Goal: Transaction & Acquisition: Purchase product/service

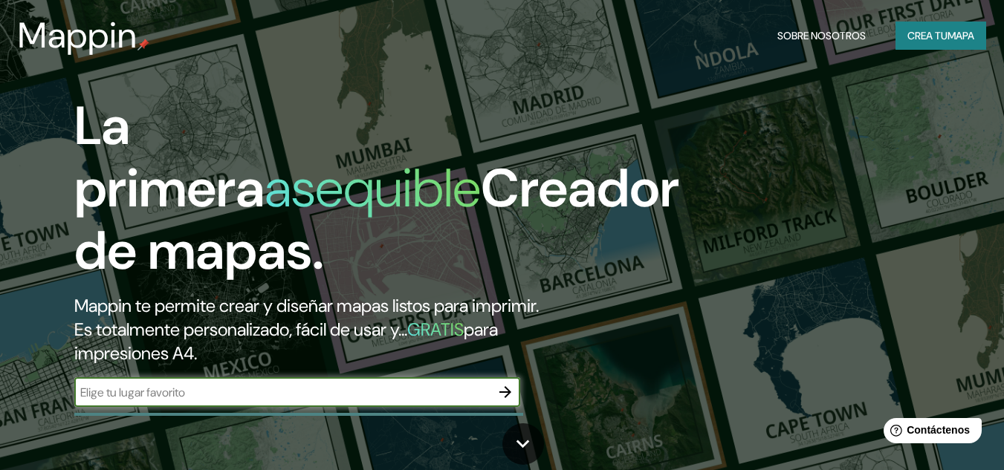
click at [230, 400] on input "text" at bounding box center [282, 392] width 416 height 17
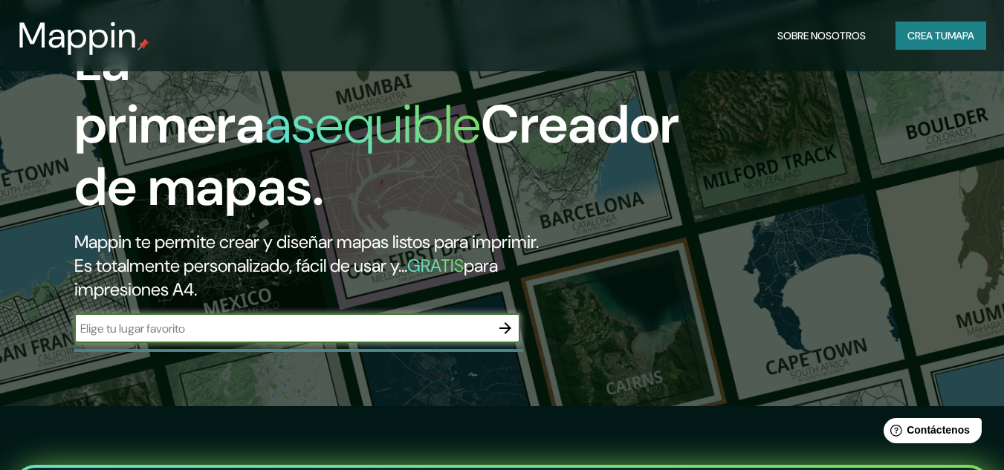
scroll to position [149, 0]
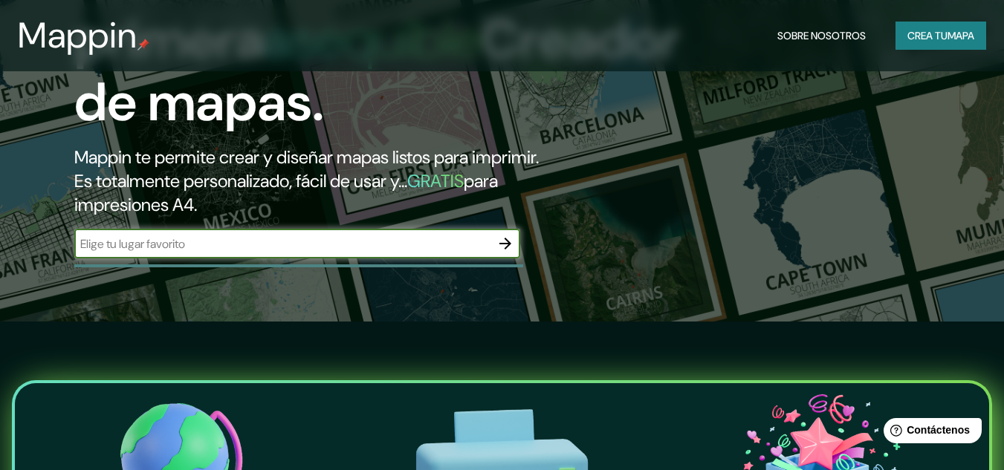
click at [348, 254] on div "​" at bounding box center [297, 244] width 446 height 30
type input "[GEOGRAPHIC_DATA]"
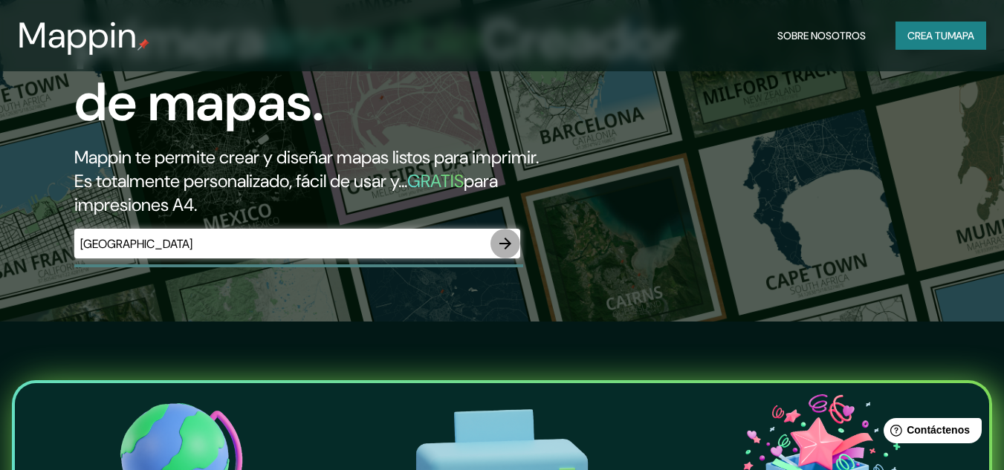
click at [519, 245] on button "button" at bounding box center [505, 244] width 30 height 30
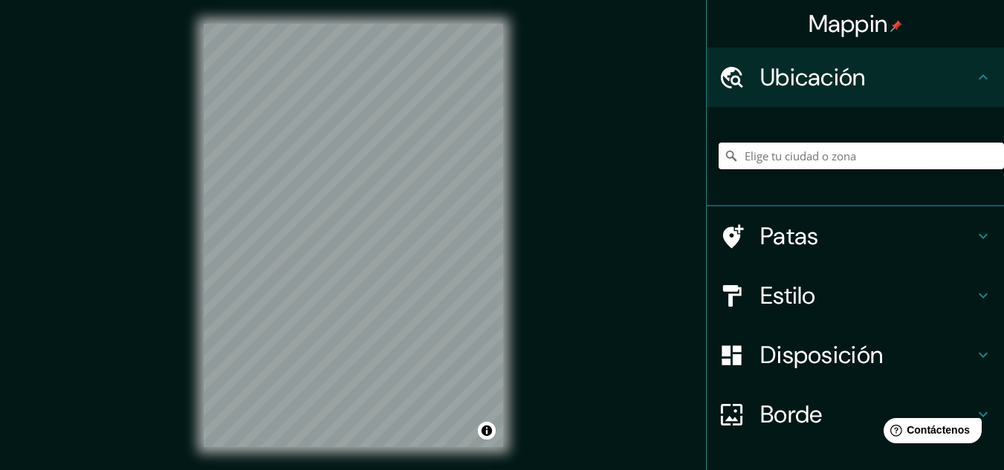
click at [802, 165] on input "Elige tu ciudad o zona" at bounding box center [860, 156] width 285 height 27
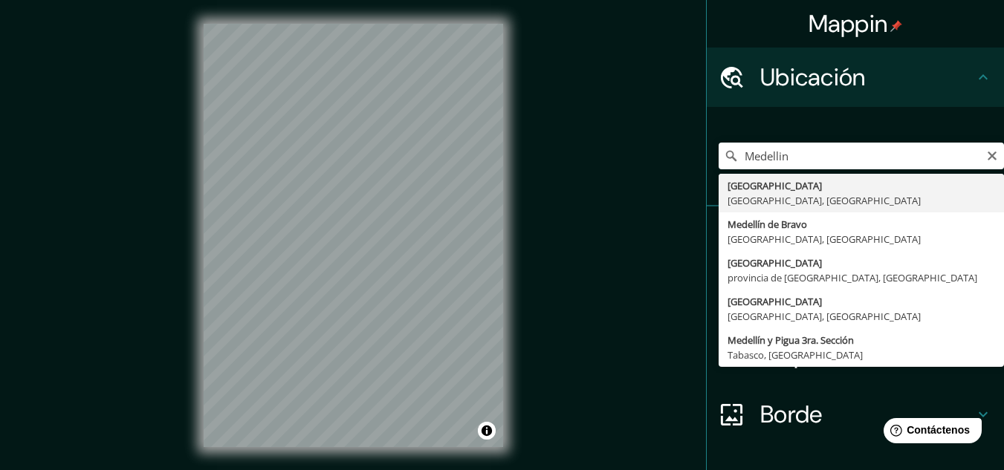
type input "[GEOGRAPHIC_DATA], [GEOGRAPHIC_DATA], [GEOGRAPHIC_DATA]"
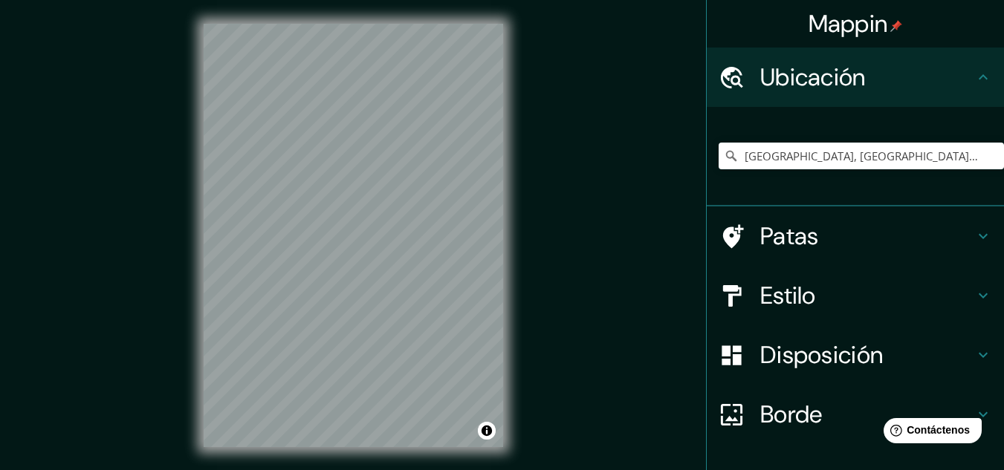
click at [974, 232] on icon at bounding box center [983, 236] width 18 height 18
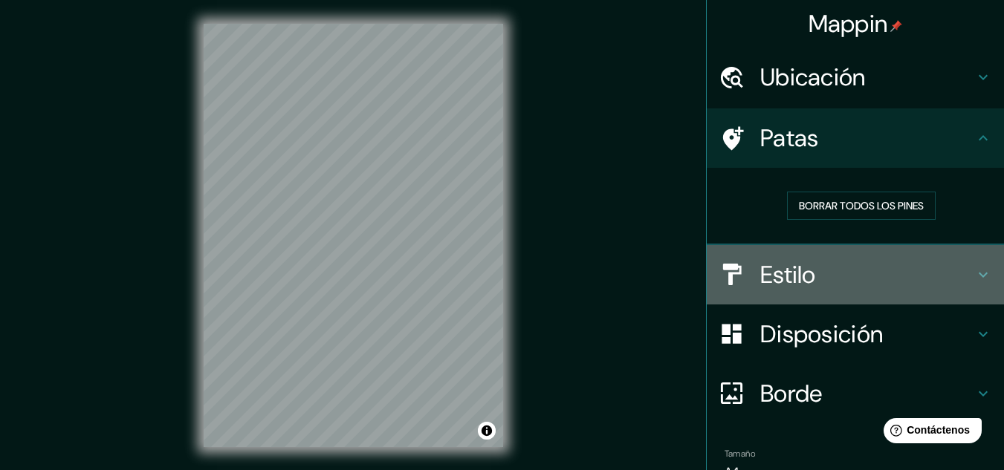
click at [974, 273] on icon at bounding box center [983, 275] width 18 height 18
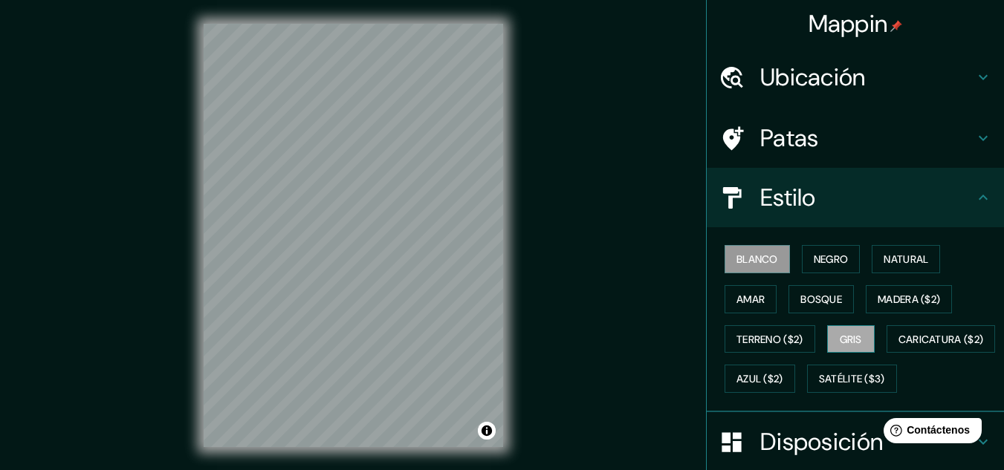
click at [827, 343] on button "Gris" at bounding box center [851, 339] width 48 height 28
click at [736, 298] on font "Amar" at bounding box center [750, 299] width 28 height 13
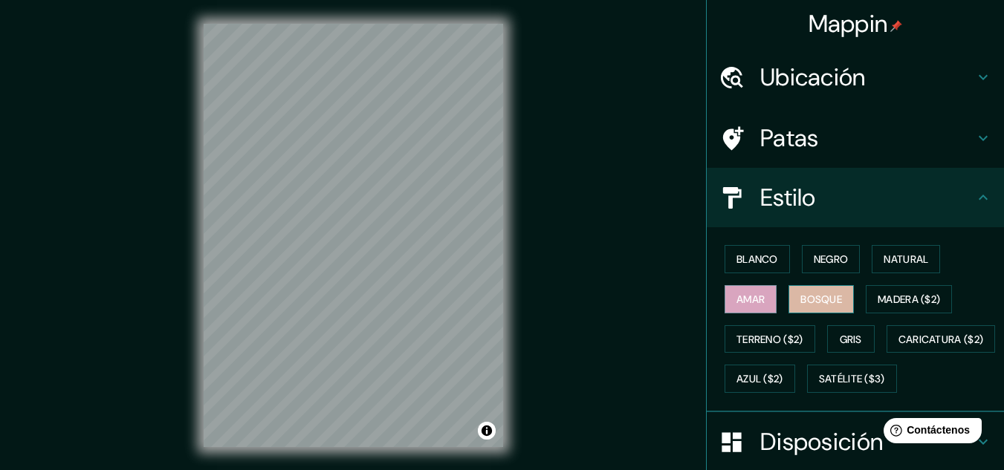
click at [831, 299] on font "Bosque" at bounding box center [821, 299] width 42 height 13
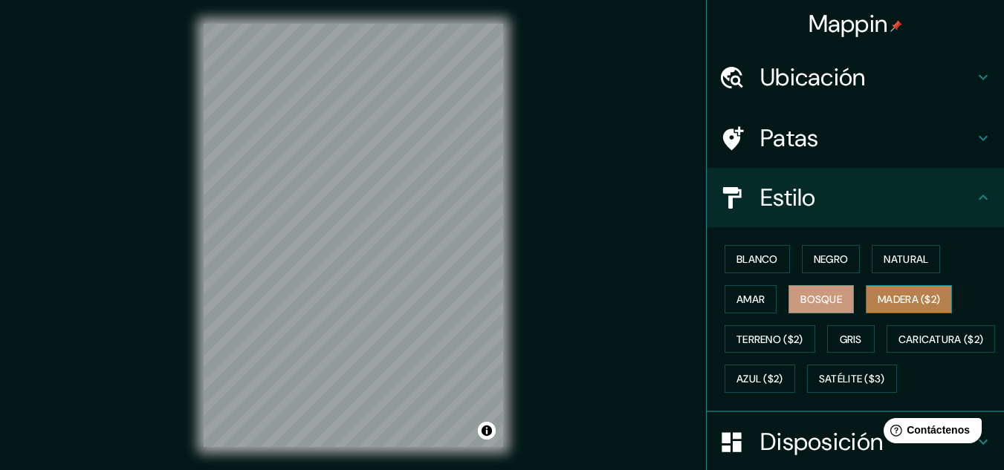
click at [886, 294] on font "Madera ($2)" at bounding box center [908, 299] width 62 height 13
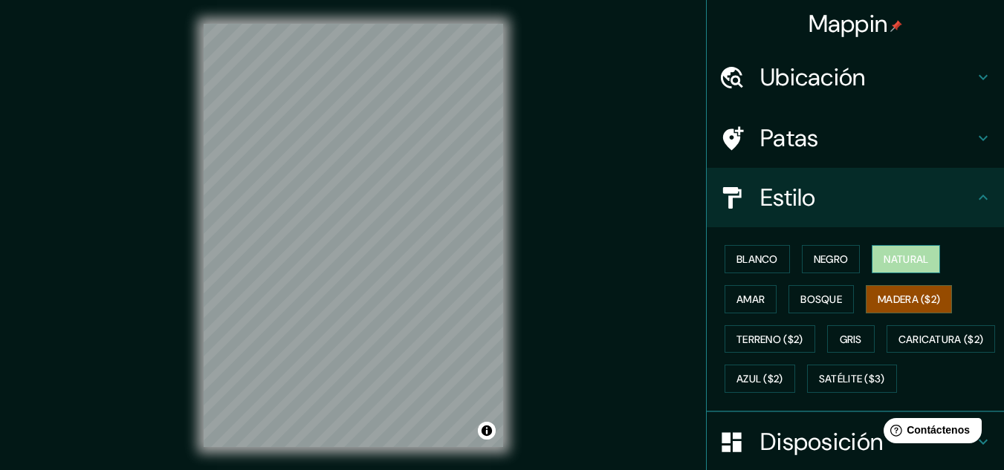
click at [887, 268] on font "Natural" at bounding box center [905, 259] width 45 height 19
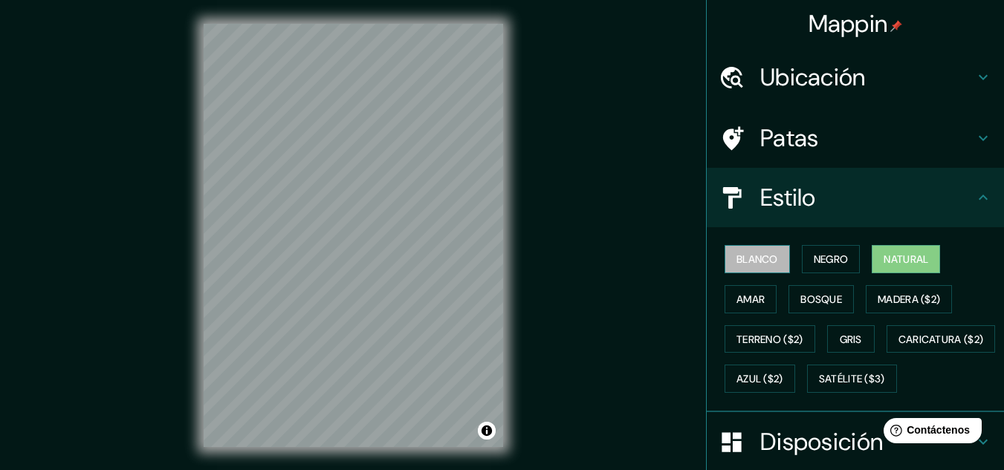
click at [741, 264] on font "Blanco" at bounding box center [757, 259] width 42 height 13
click at [897, 256] on font "Natural" at bounding box center [905, 259] width 45 height 13
click at [836, 269] on button "Negro" at bounding box center [831, 259] width 59 height 28
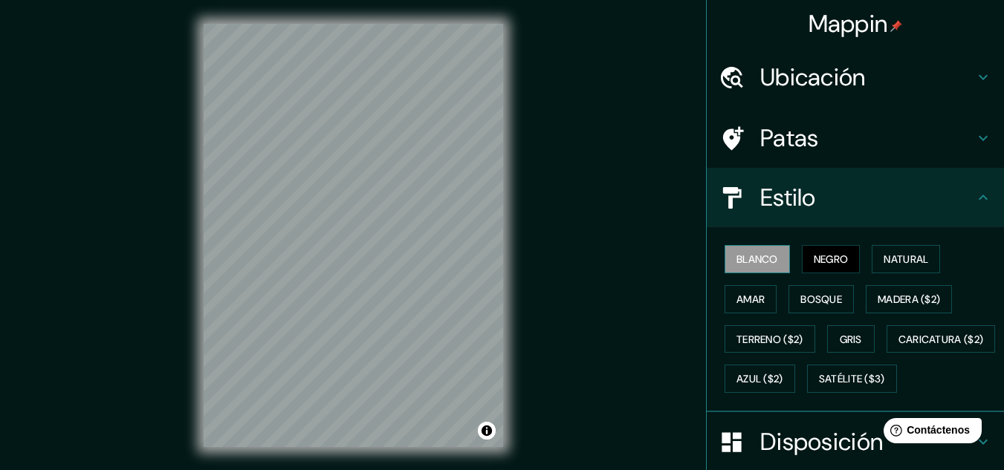
click at [759, 266] on font "Blanco" at bounding box center [757, 259] width 42 height 13
click at [974, 201] on icon at bounding box center [983, 198] width 18 height 18
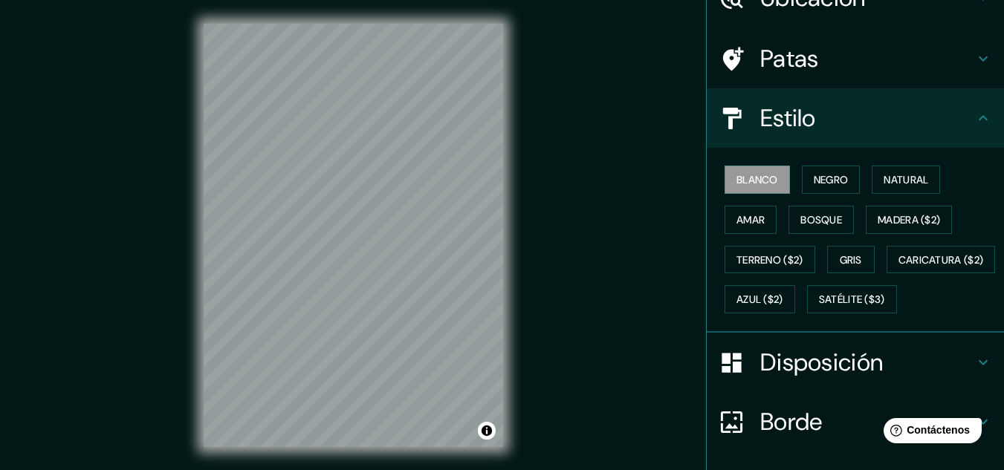
scroll to position [223, 0]
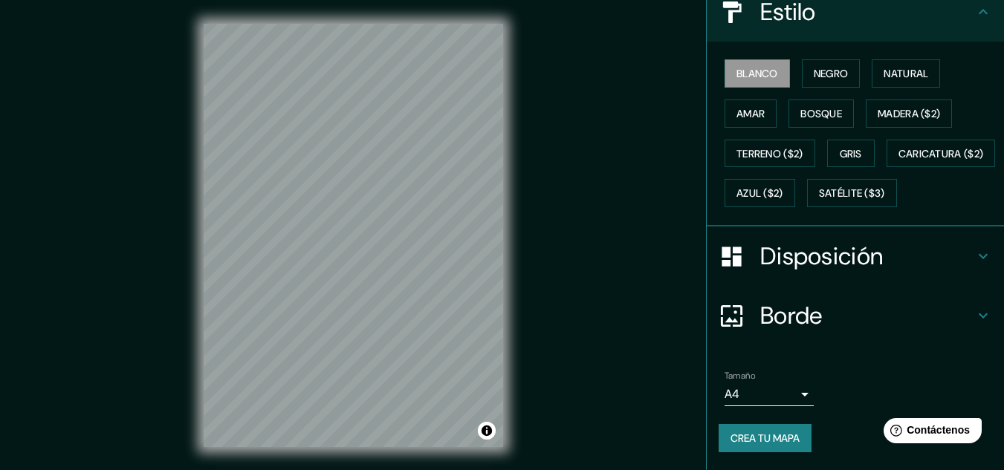
click at [857, 259] on font "Disposición" at bounding box center [821, 256] width 123 height 31
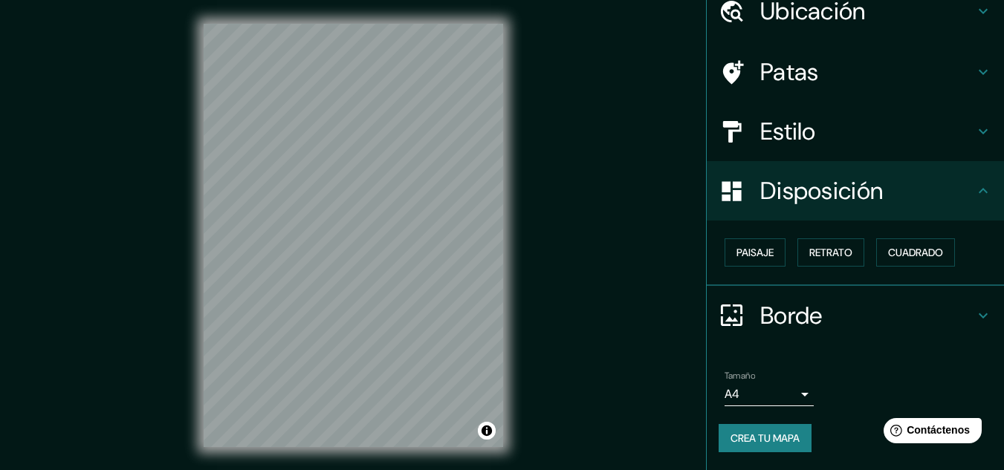
scroll to position [65, 0]
click at [765, 259] on button "Paisaje" at bounding box center [754, 253] width 61 height 28
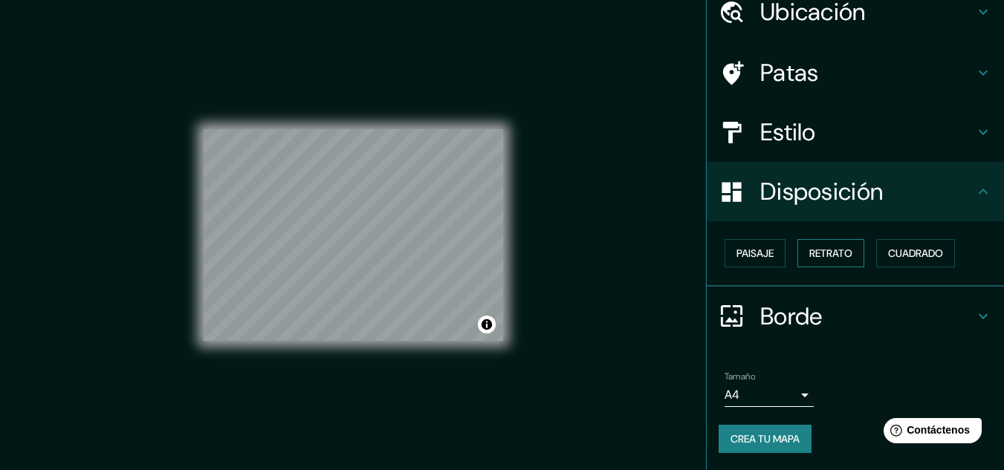
click at [852, 251] on button "Retrato" at bounding box center [830, 253] width 67 height 28
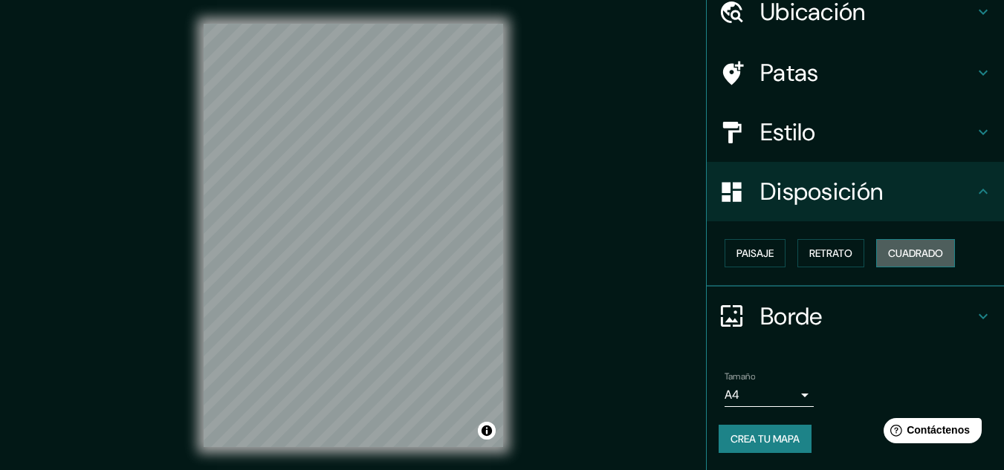
click at [915, 256] on font "Cuadrado" at bounding box center [915, 253] width 55 height 13
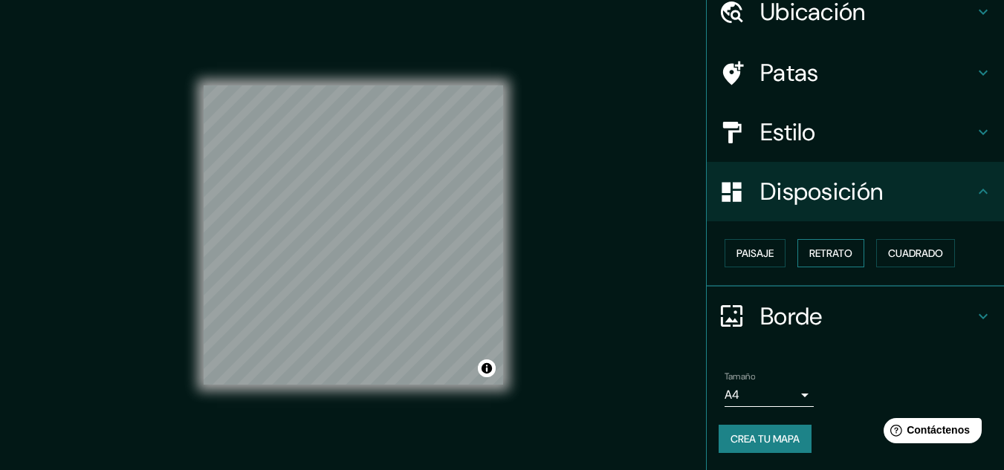
click at [834, 262] on font "Retrato" at bounding box center [830, 253] width 43 height 19
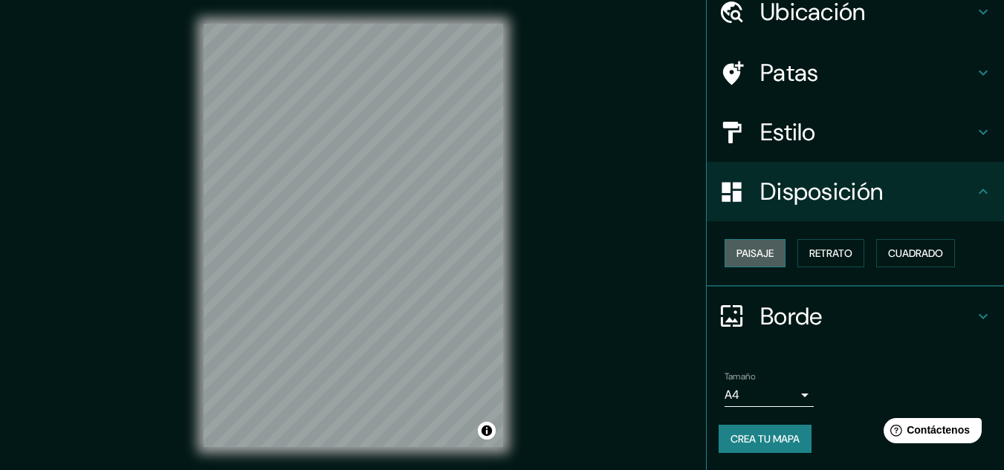
click at [761, 253] on font "Paisaje" at bounding box center [754, 253] width 37 height 13
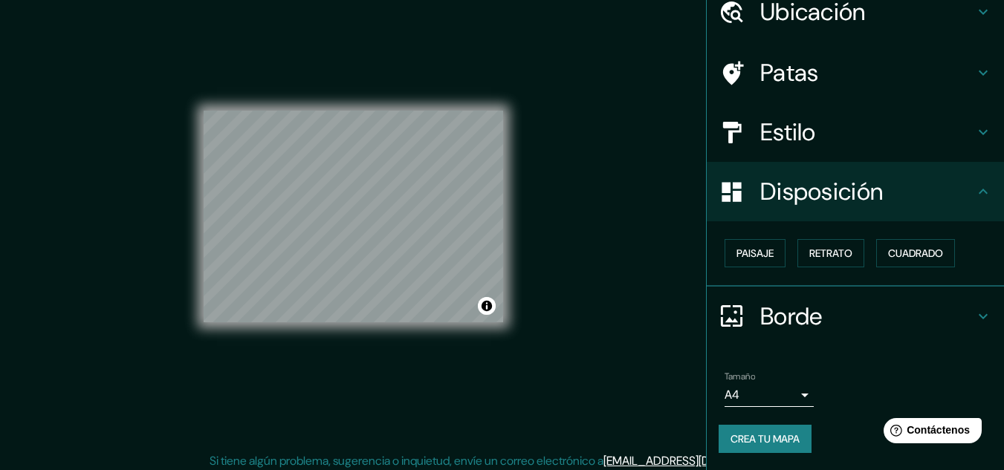
scroll to position [25, 0]
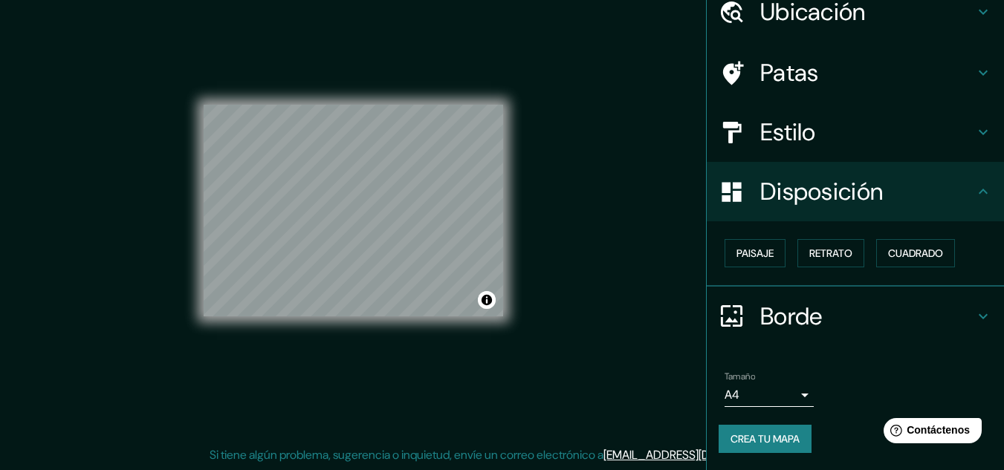
click at [789, 397] on body "Mappin Ubicación [GEOGRAPHIC_DATA], [GEOGRAPHIC_DATA], [GEOGRAPHIC_DATA] Patas …" at bounding box center [502, 210] width 1004 height 470
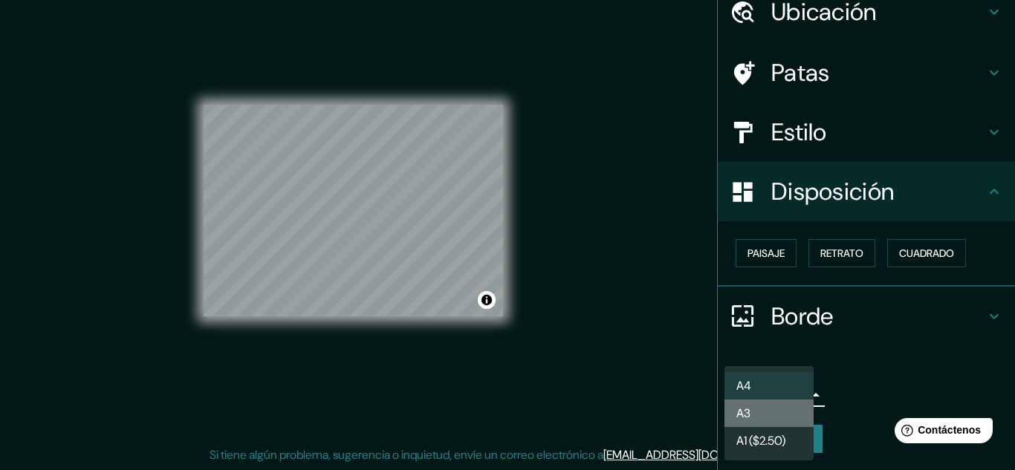
click at [785, 404] on li "A3" at bounding box center [768, 413] width 89 height 27
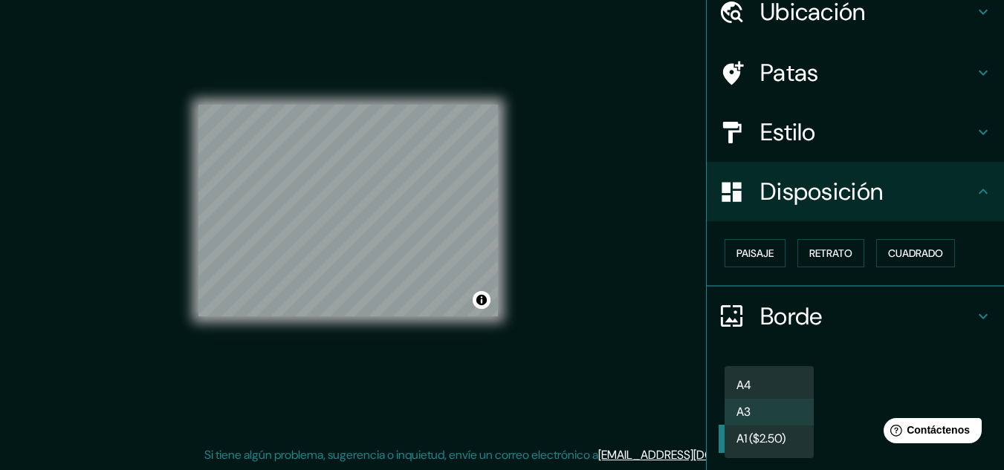
click at [784, 389] on body "Mappin Ubicación [GEOGRAPHIC_DATA], [GEOGRAPHIC_DATA], [GEOGRAPHIC_DATA] Patas …" at bounding box center [502, 210] width 1004 height 470
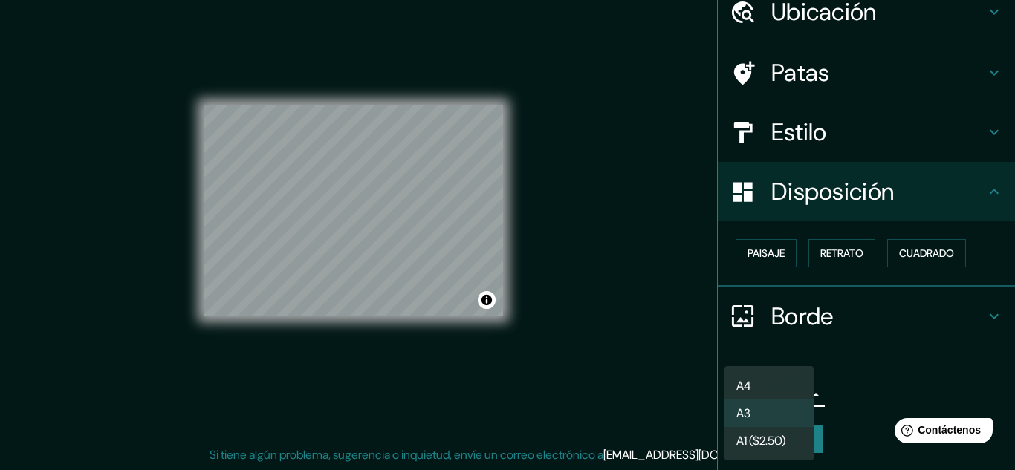
click at [767, 374] on li "A4" at bounding box center [768, 385] width 89 height 27
type input "single"
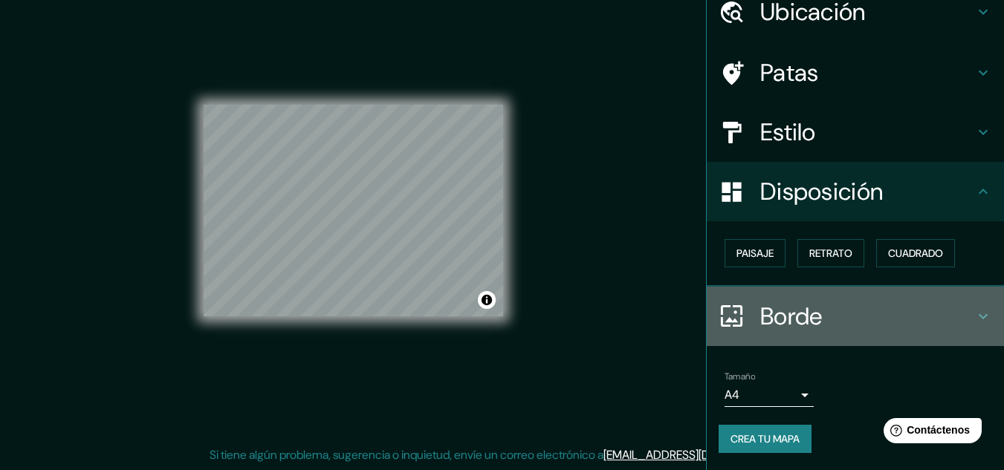
click at [868, 314] on h4 "Borde" at bounding box center [867, 317] width 214 height 30
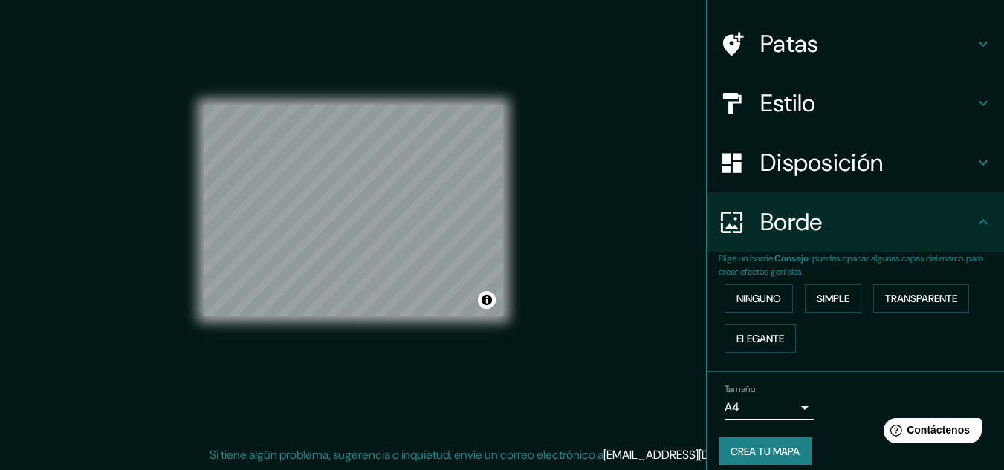
scroll to position [107, 0]
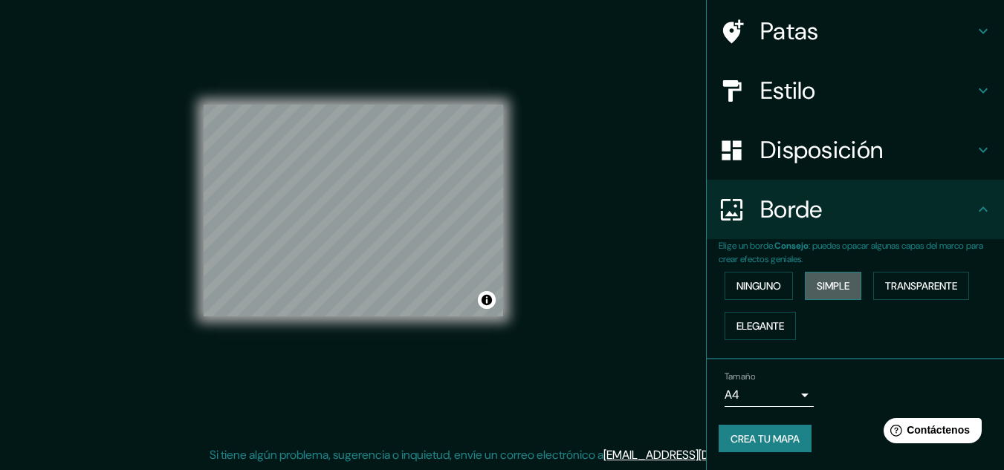
click at [828, 290] on font "Simple" at bounding box center [832, 285] width 33 height 13
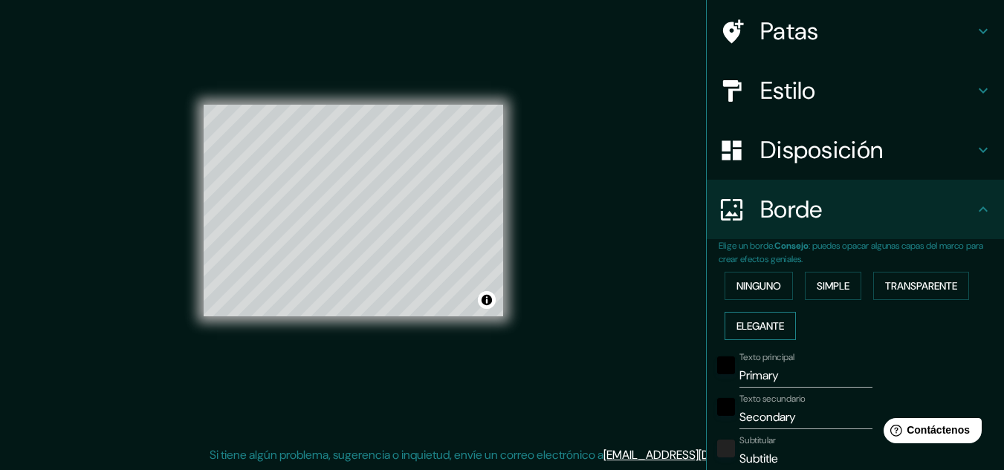
click at [765, 329] on font "Elegante" at bounding box center [760, 325] width 48 height 13
click at [758, 287] on font "Ninguno" at bounding box center [758, 285] width 45 height 13
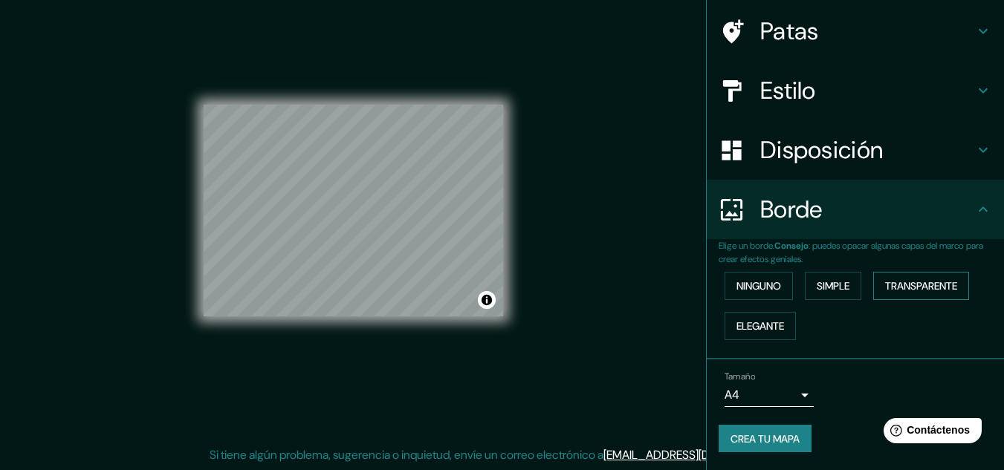
click at [907, 290] on font "Transparente" at bounding box center [921, 285] width 72 height 13
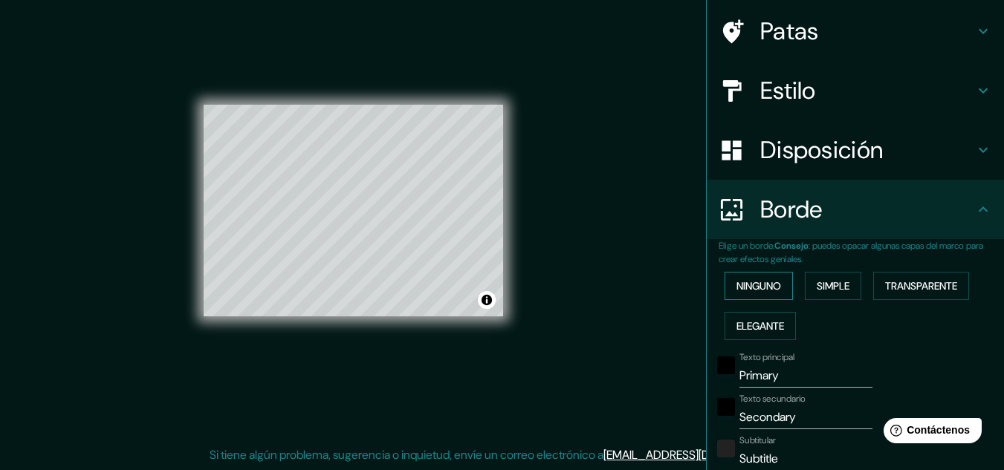
click at [754, 279] on font "Ninguno" at bounding box center [758, 285] width 45 height 13
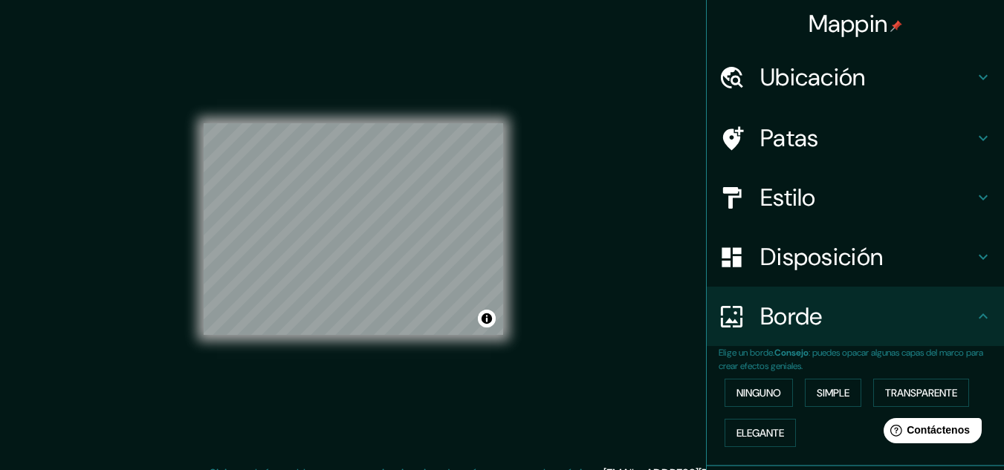
scroll to position [0, 0]
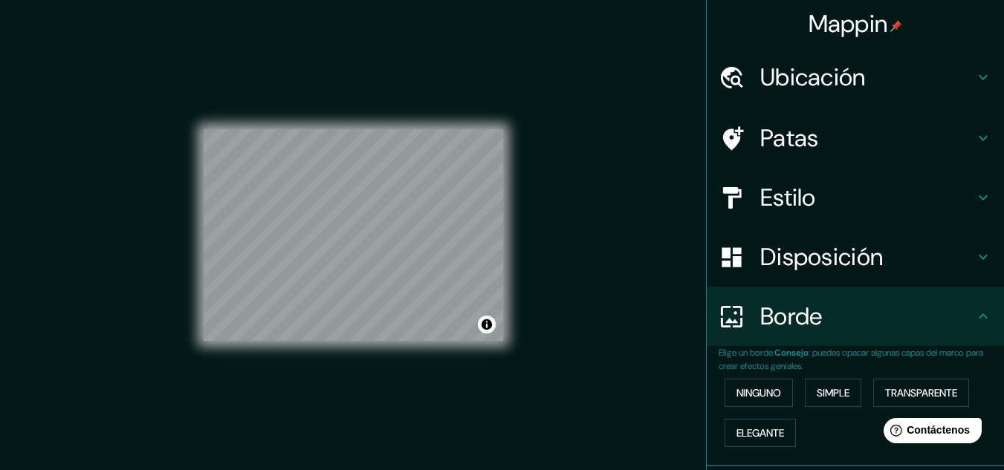
drag, startPoint x: 843, startPoint y: 103, endPoint x: 847, endPoint y: 93, distance: 10.3
click at [846, 95] on div "Ubicación" at bounding box center [854, 77] width 297 height 59
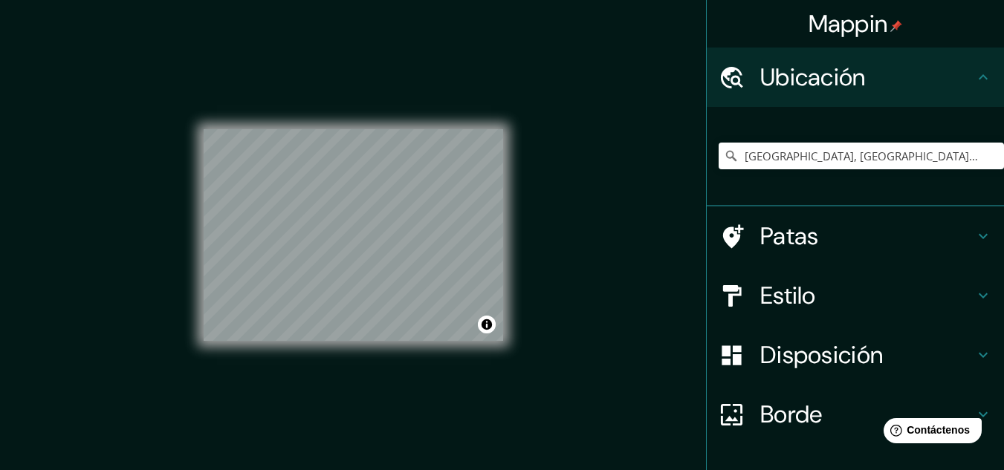
click at [815, 227] on h4 "Patas" at bounding box center [867, 236] width 214 height 30
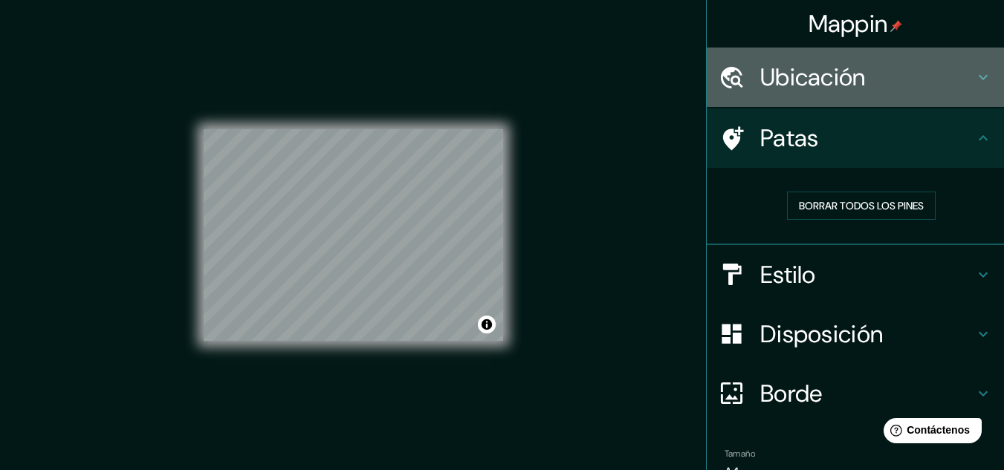
click at [829, 81] on font "Ubicación" at bounding box center [812, 77] width 105 height 31
